Goal: Check status: Check status

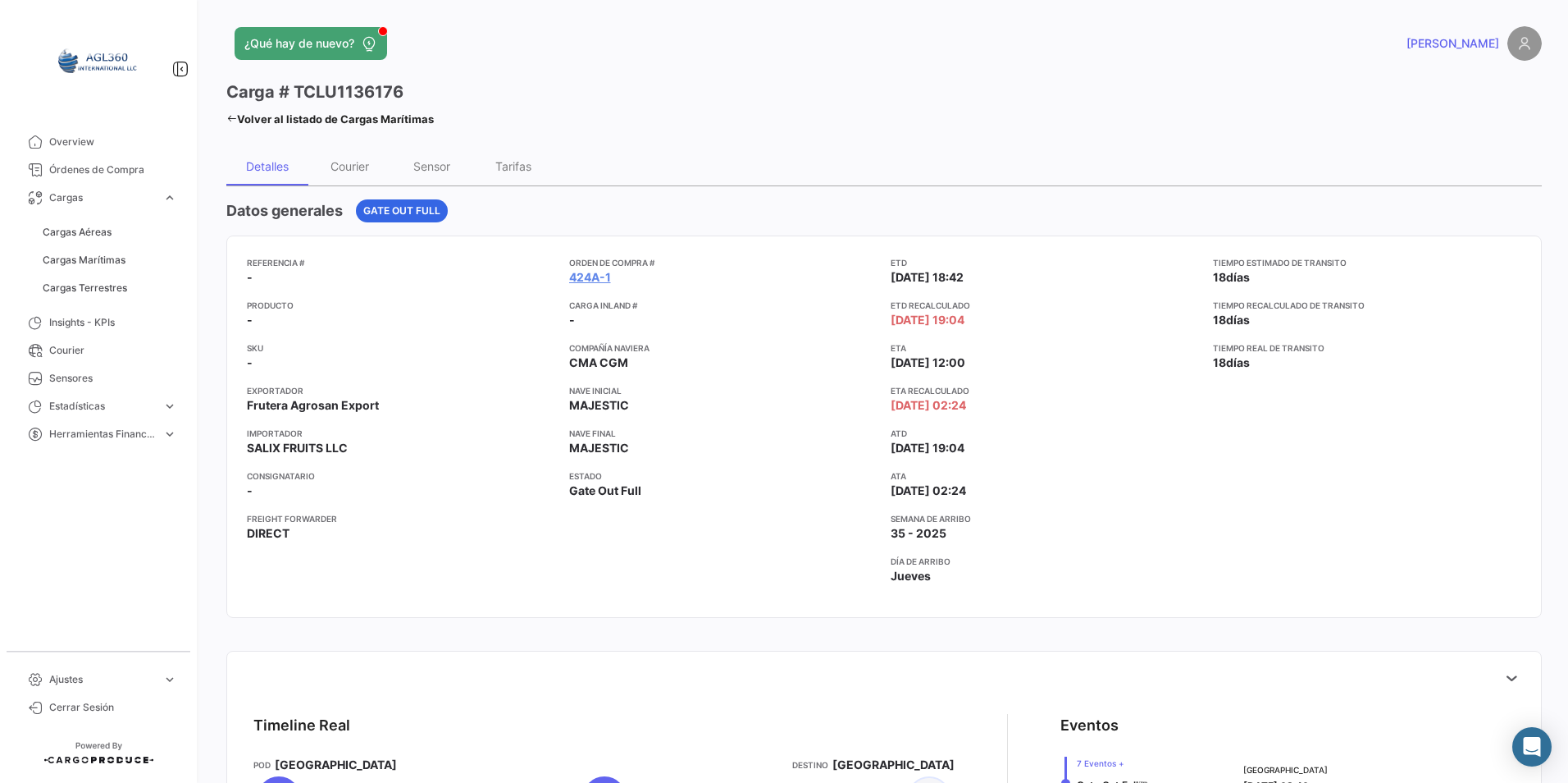
scroll to position [577, 0]
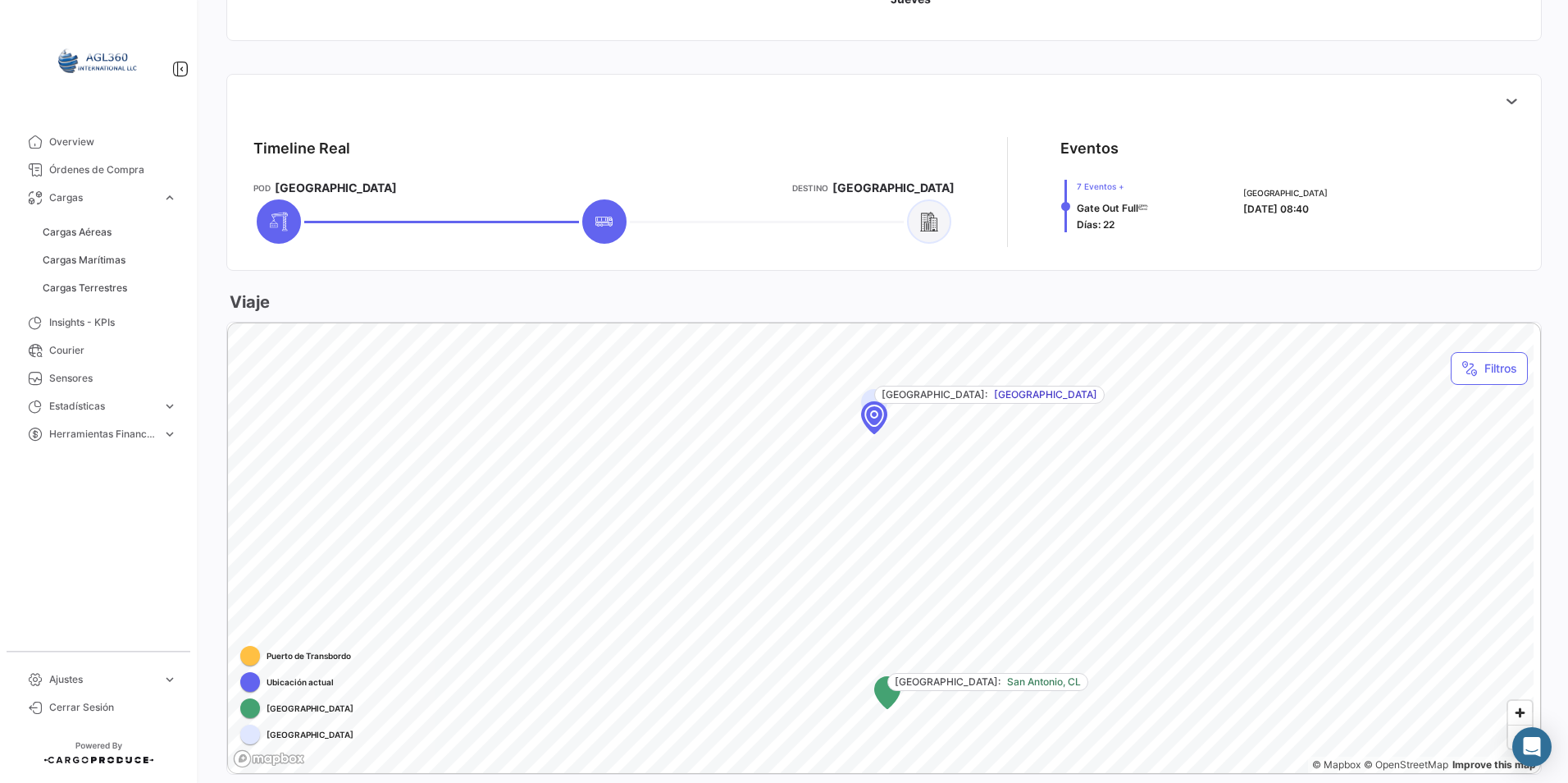
click at [883, 429] on div "Map marker" at bounding box center [874, 416] width 148 height 148
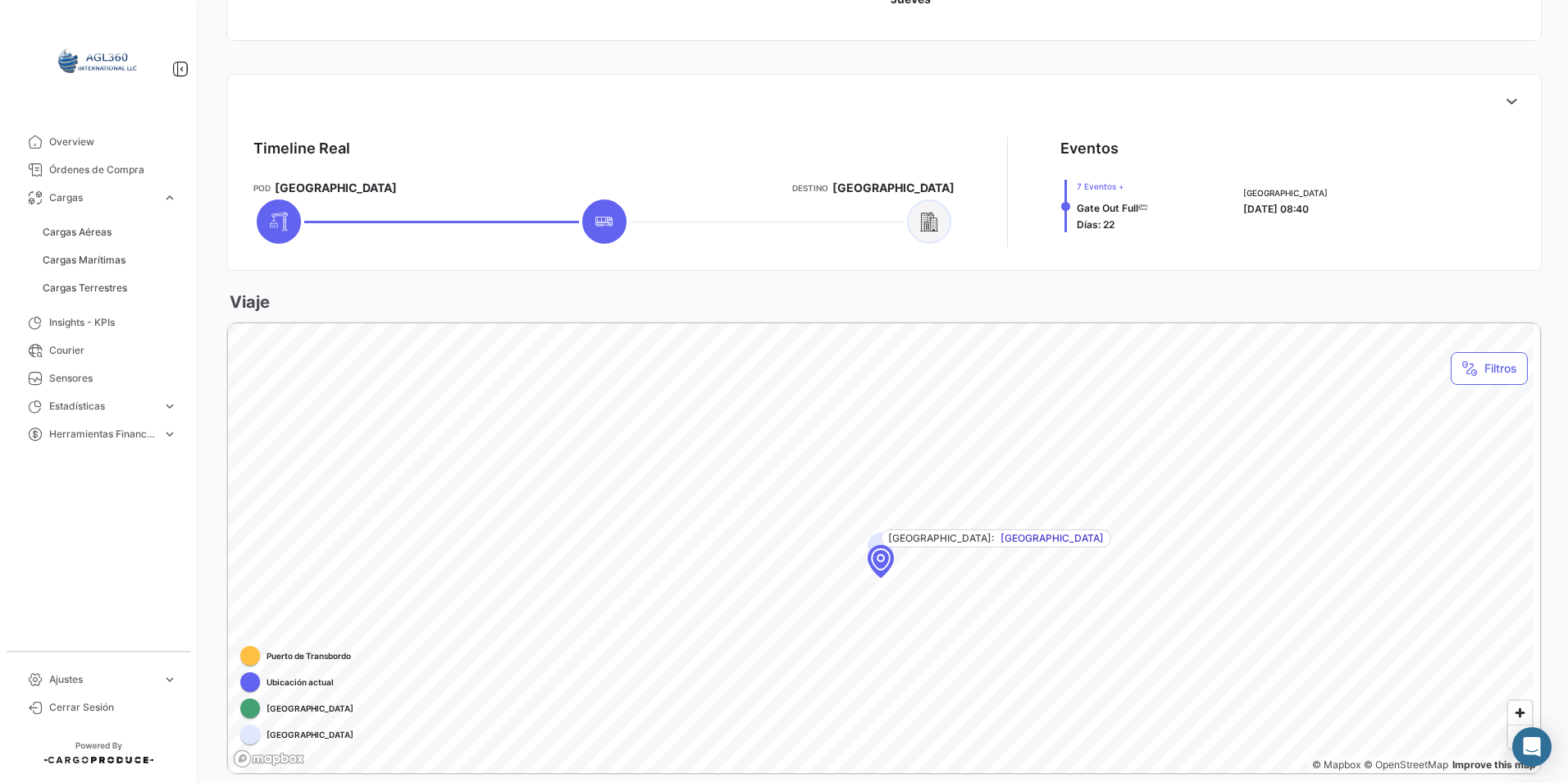
click at [882, 577] on div "Map marker" at bounding box center [880, 559] width 148 height 148
click at [889, 566] on div "Map marker" at bounding box center [880, 559] width 148 height 148
click at [879, 555] on div "Map marker" at bounding box center [872, 542] width 148 height 148
click at [879, 555] on div "Map marker" at bounding box center [873, 543] width 148 height 148
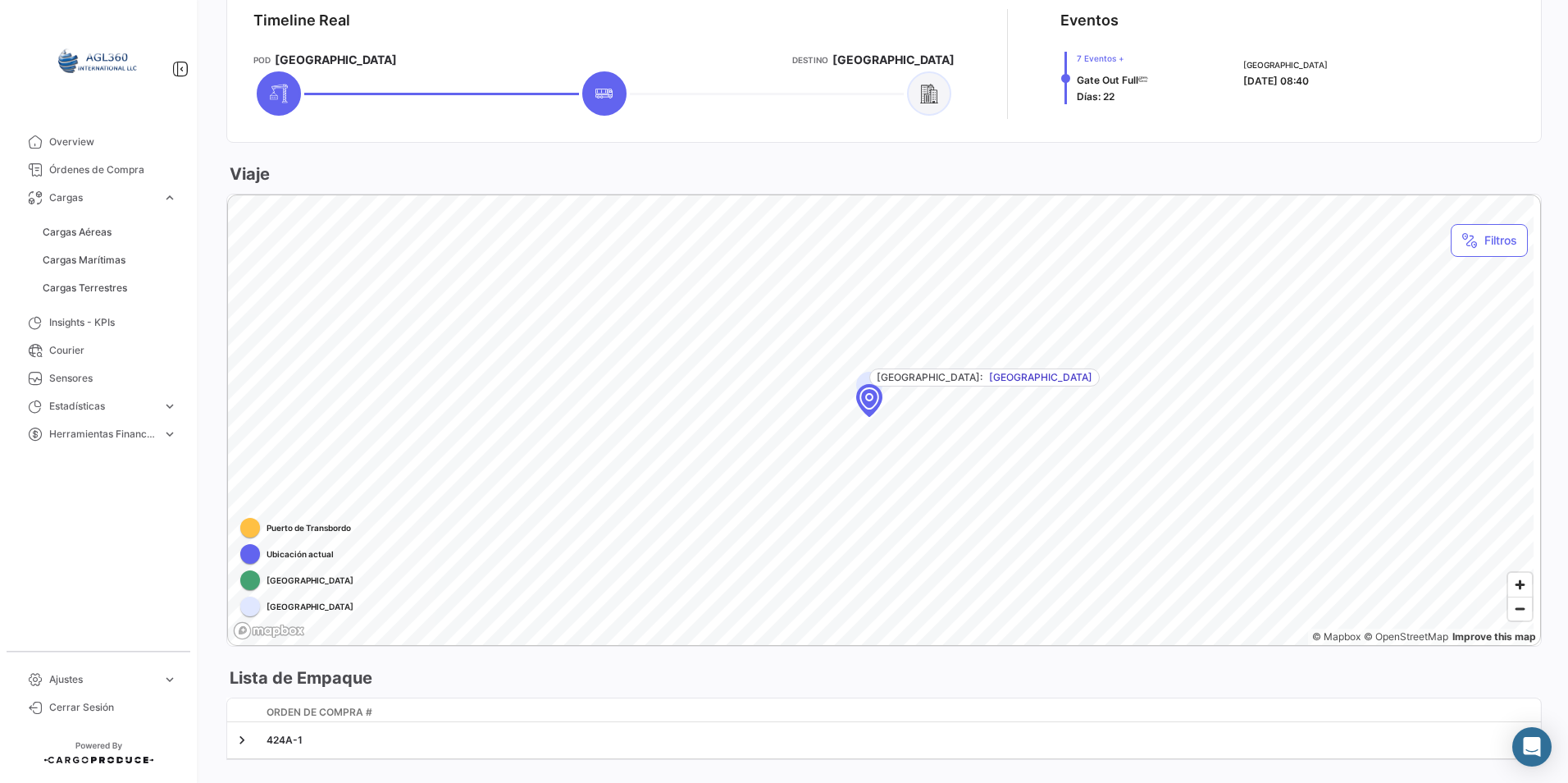
scroll to position [741, 0]
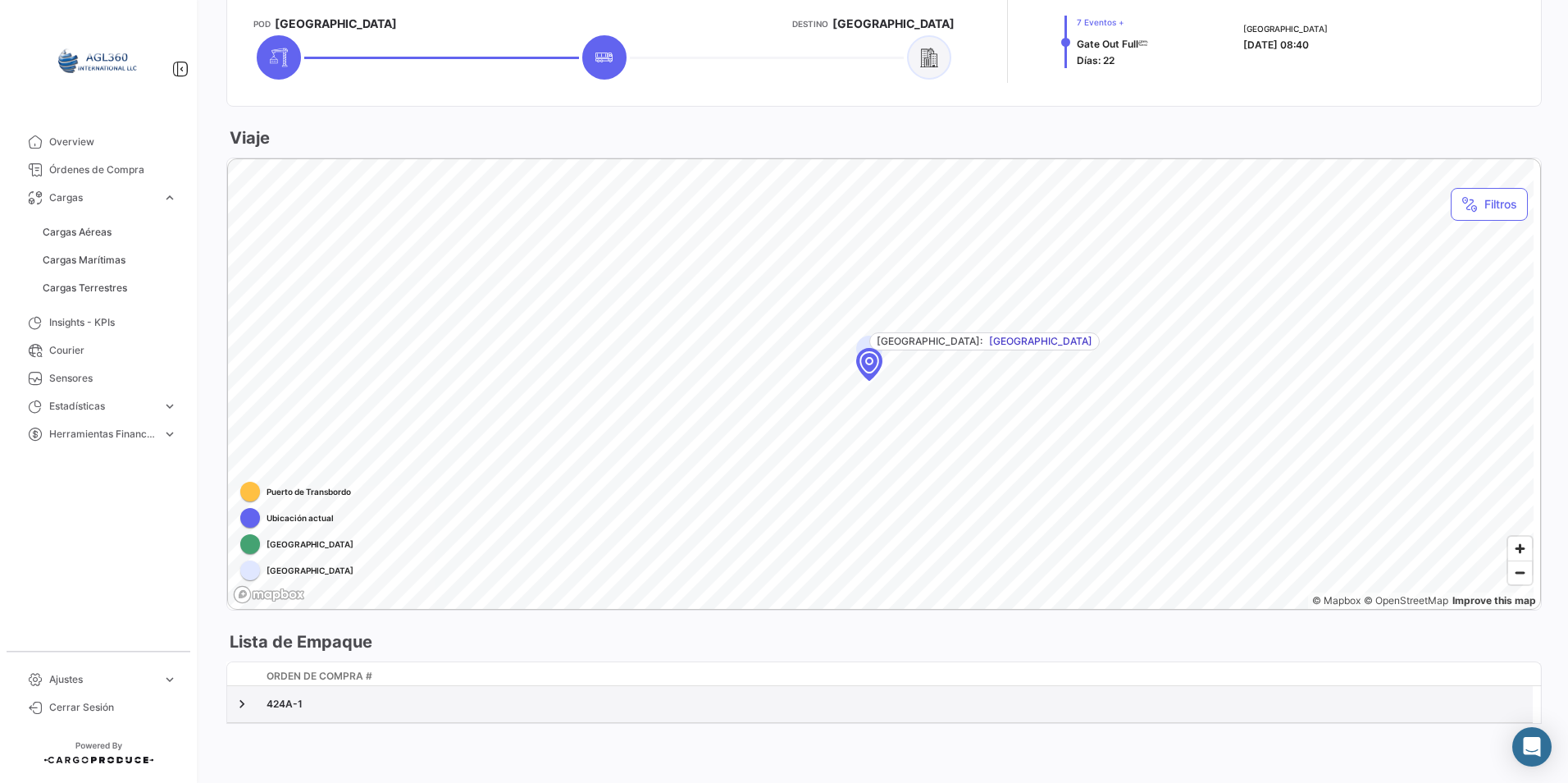
click at [229, 704] on datatable-body-cell at bounding box center [244, 704] width 33 height 37
click at [244, 704] on link at bounding box center [242, 704] width 16 height 16
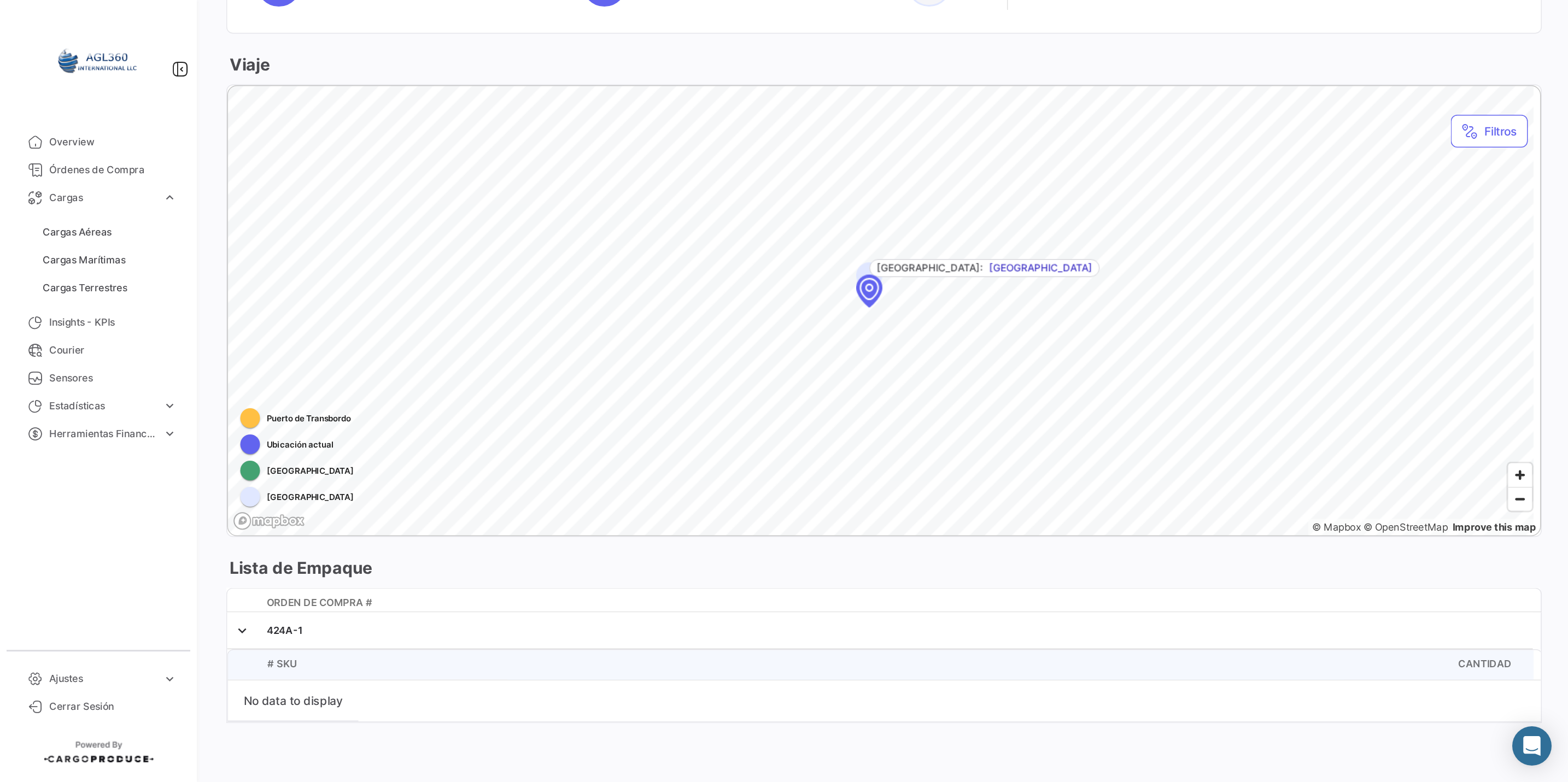
scroll to position [324, 0]
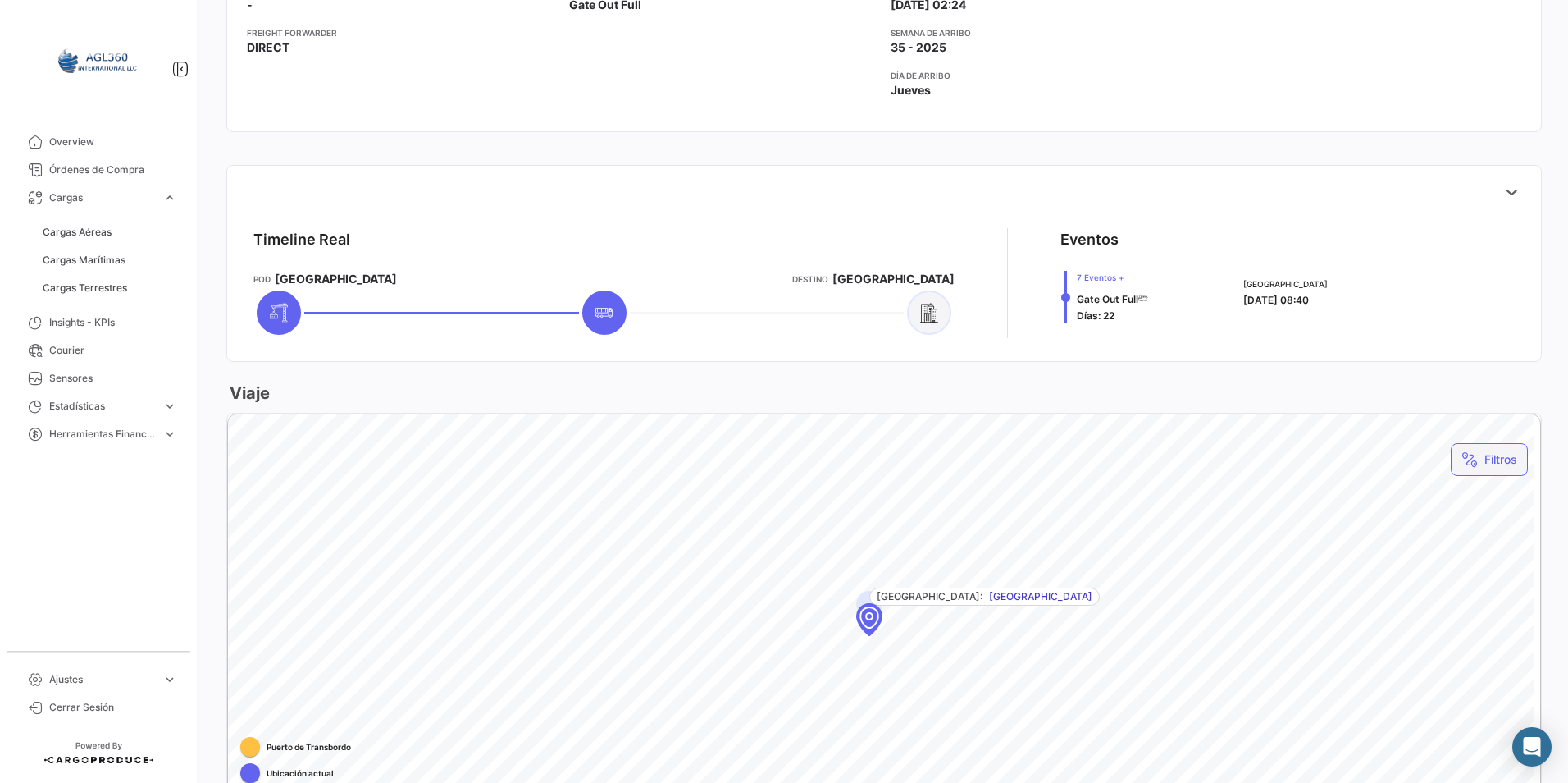
click at [1485, 463] on button "Filtros" at bounding box center [1489, 460] width 77 height 33
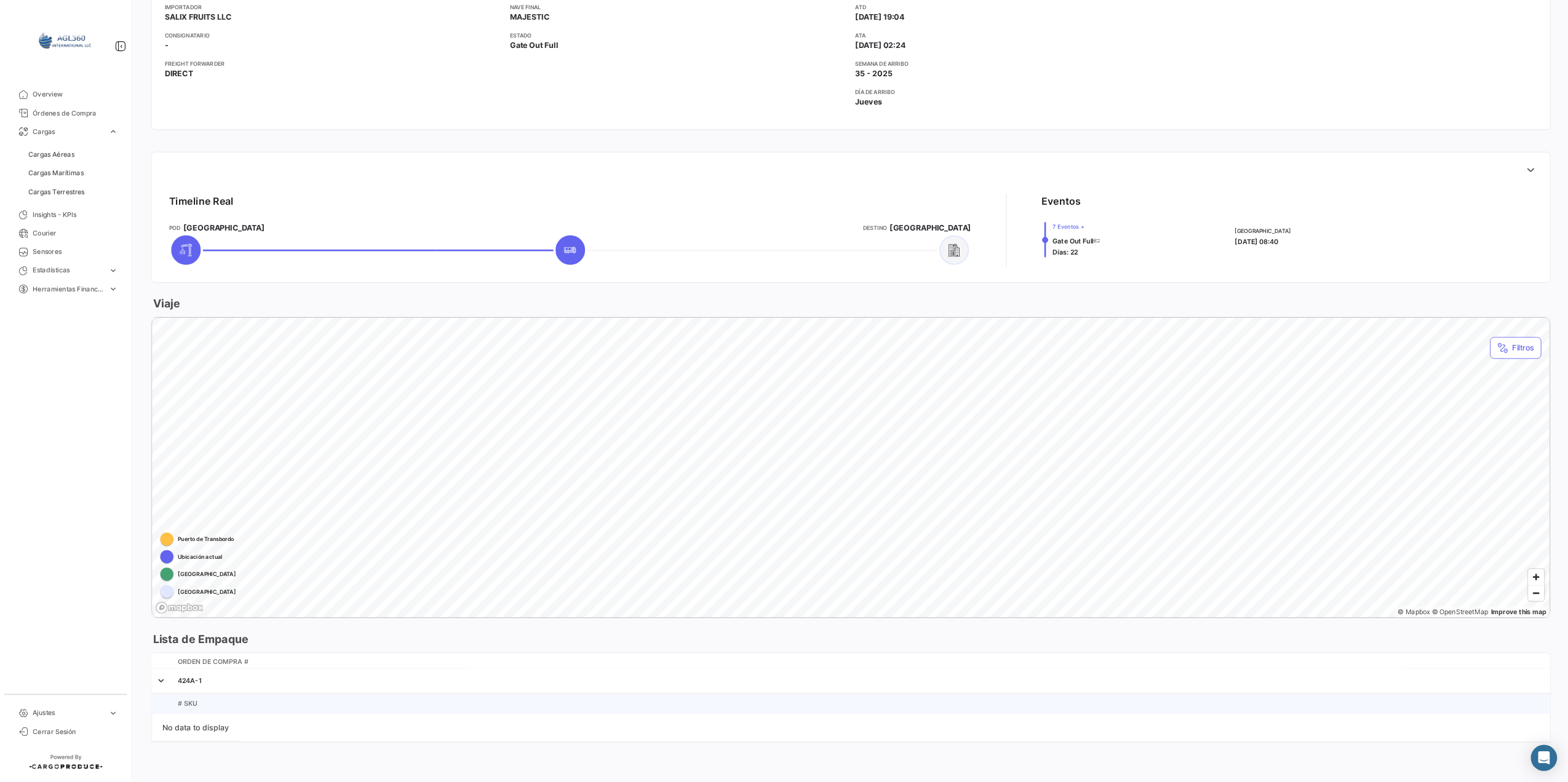
scroll to position [0, 0]
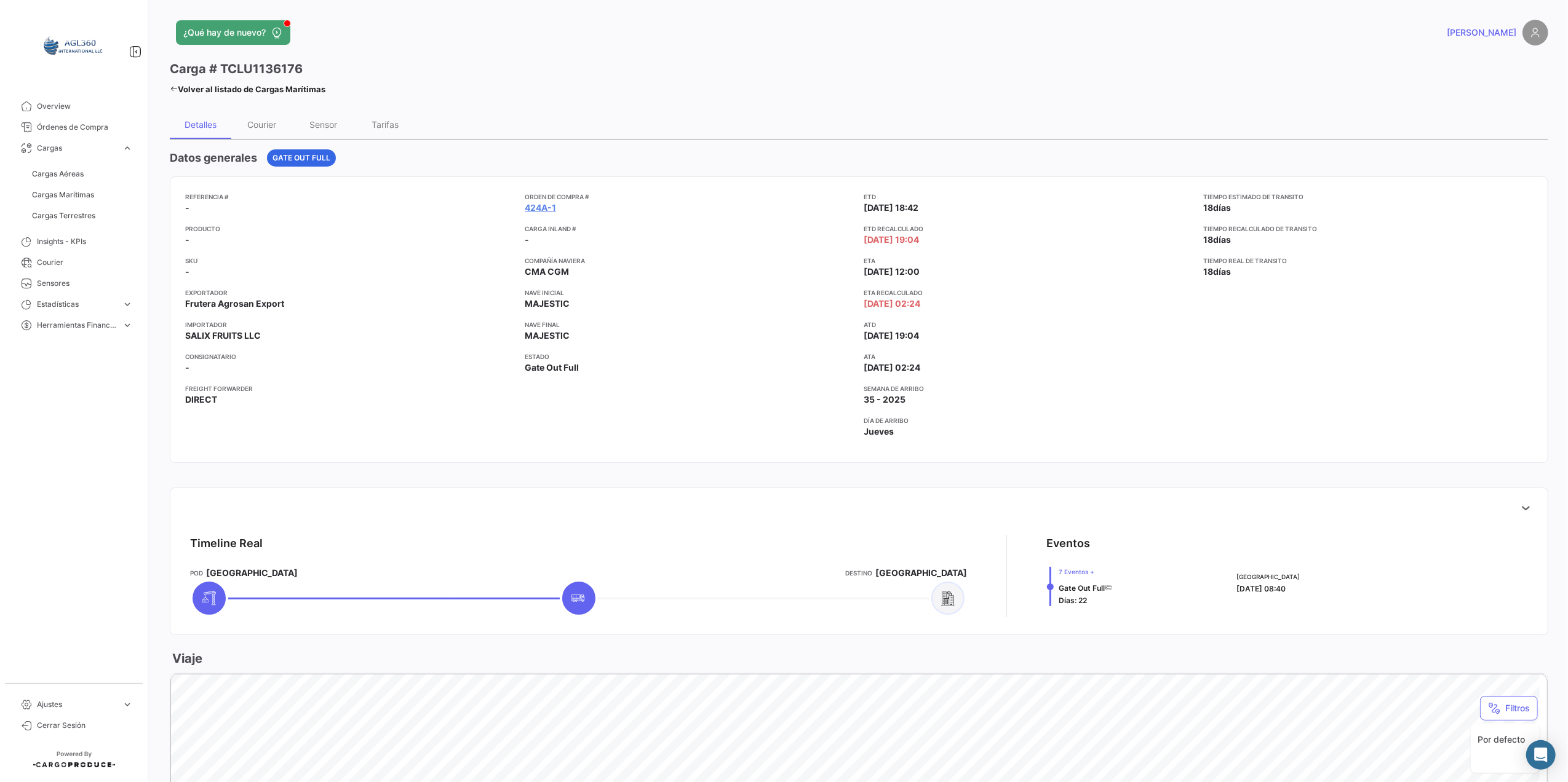
click at [1175, 401] on div at bounding box center [784, 391] width 1568 height 782
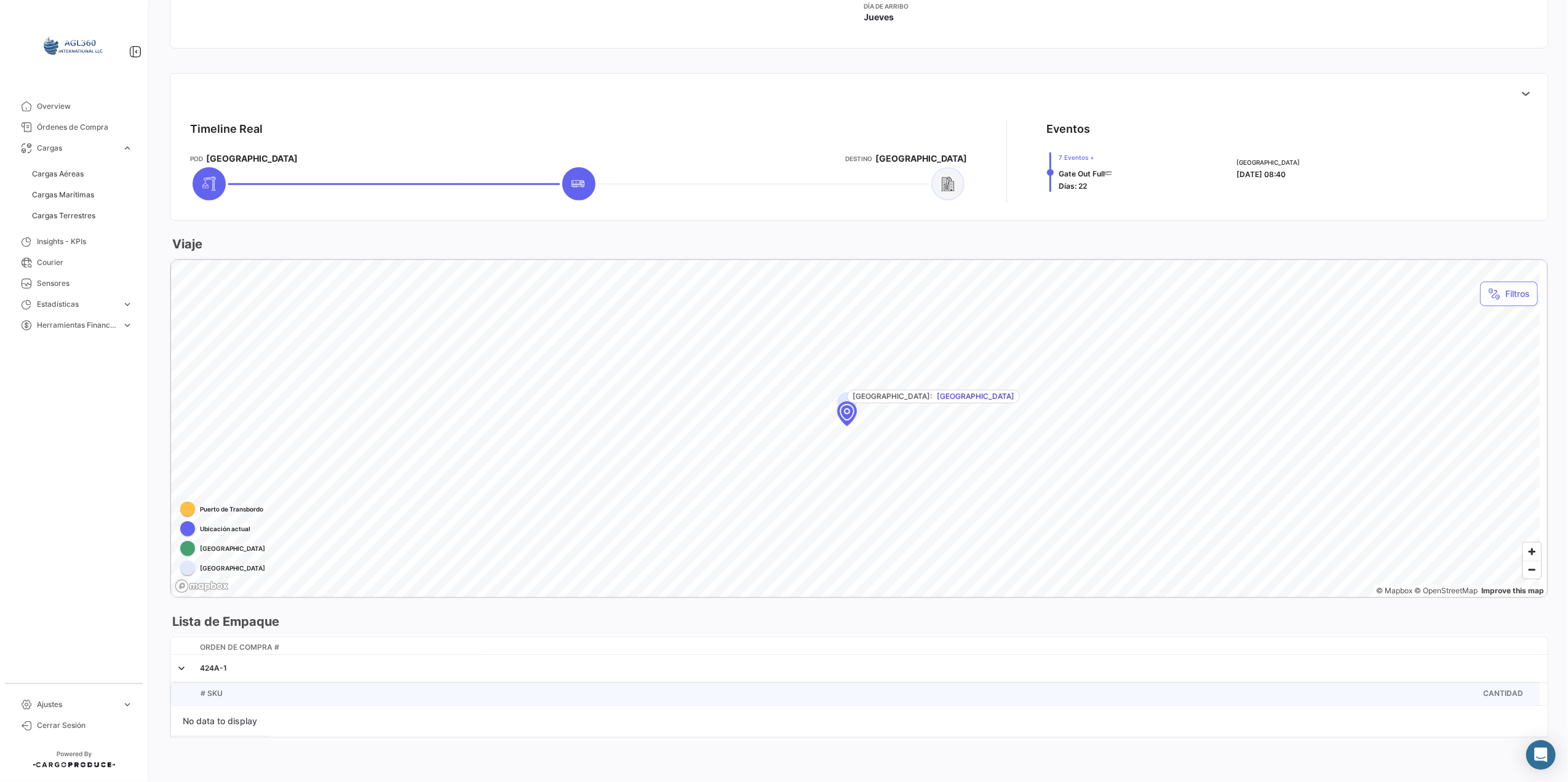
scroll to position [429, 0]
